Goal: Task Accomplishment & Management: Manage account settings

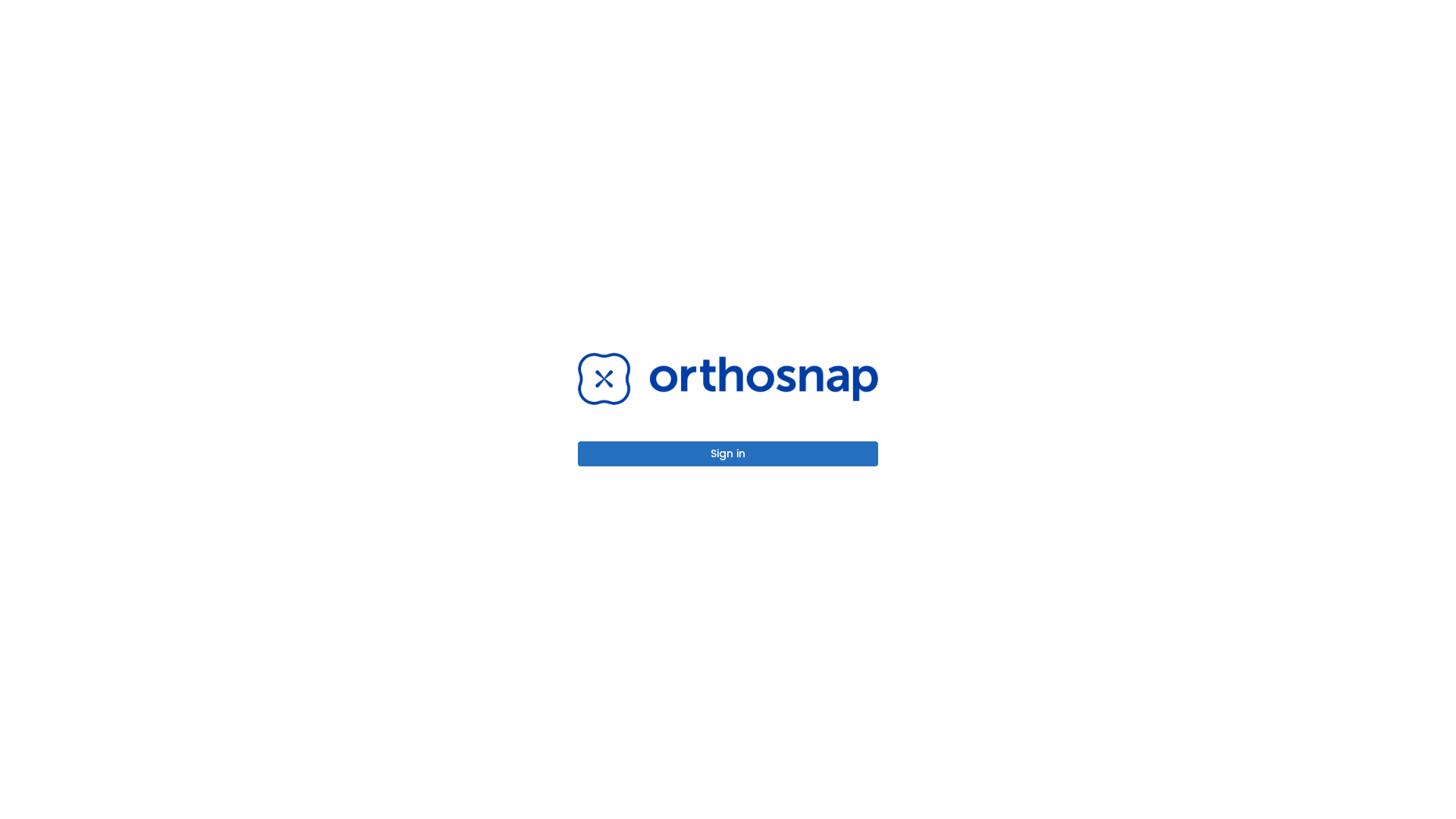
click at [728, 453] on button "Sign in" at bounding box center [728, 454] width 301 height 25
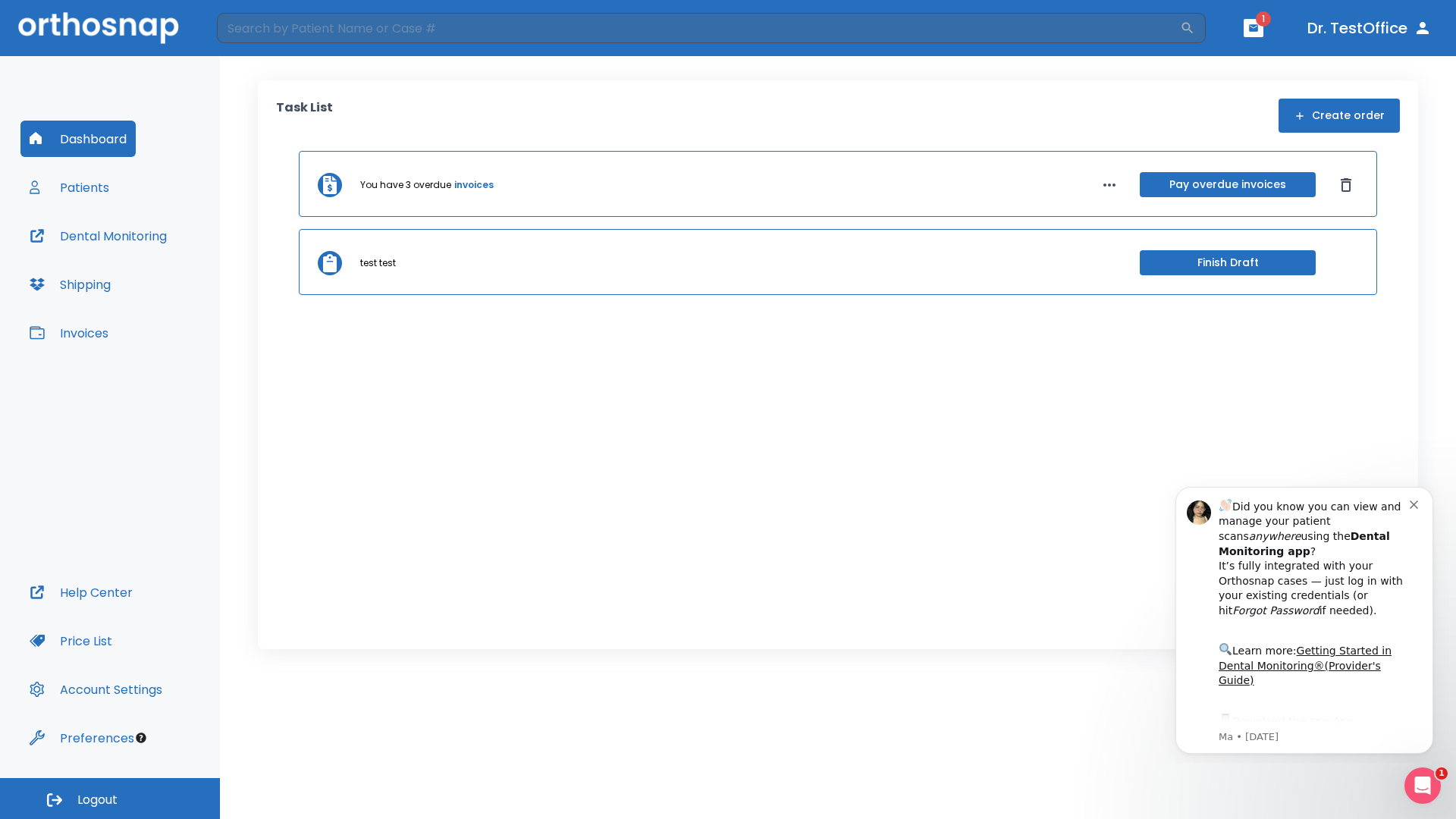
click at [110, 798] on span "Logout" at bounding box center [97, 800] width 41 height 16
